Goal: Task Accomplishment & Management: Complete application form

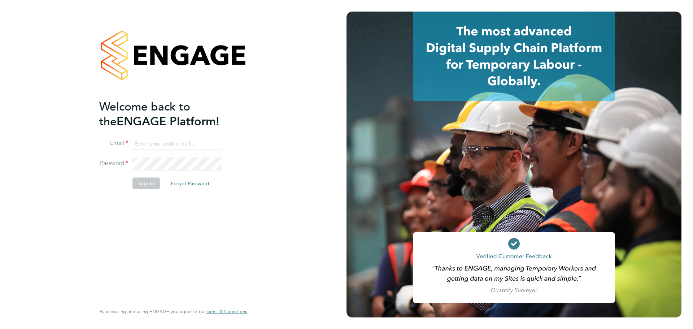
type input "ciaran.poole@randstad.co.uk"
click at [146, 178] on button "Sign In" at bounding box center [145, 184] width 27 height 12
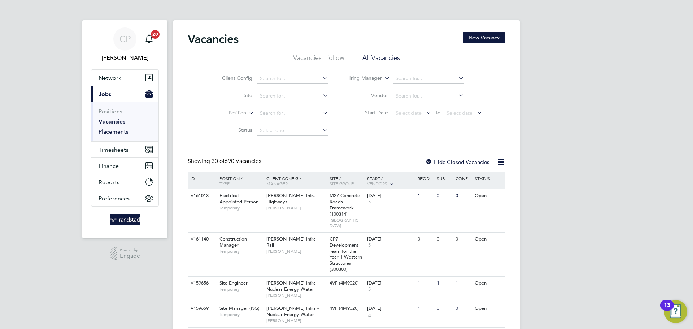
click at [114, 133] on link "Placements" at bounding box center [114, 131] width 30 height 7
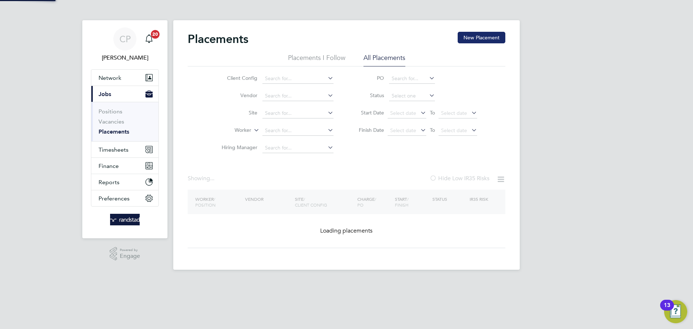
click at [469, 41] on button "New Placement" at bounding box center [482, 38] width 48 height 12
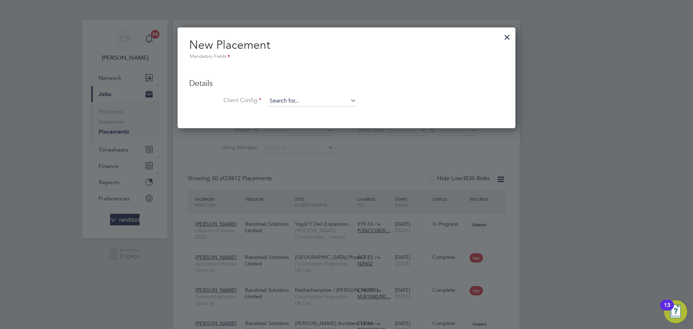
click at [295, 101] on input at bounding box center [311, 101] width 89 height 11
type input "vistry [PERSON_NAME]"
